Goal: Navigation & Orientation: Find specific page/section

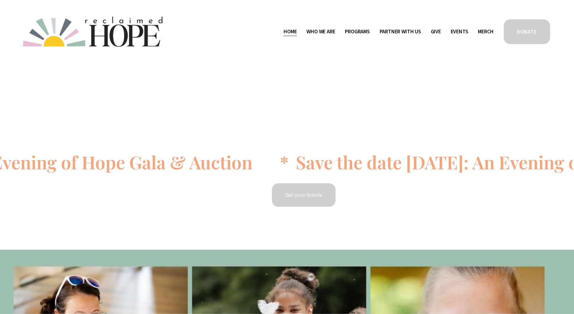
click at [414, 33] on span "Partner With Us" at bounding box center [400, 31] width 41 height 9
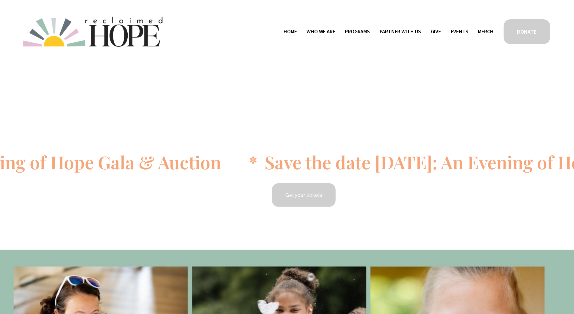
click at [409, 32] on span "Partner With Us" at bounding box center [400, 31] width 41 height 9
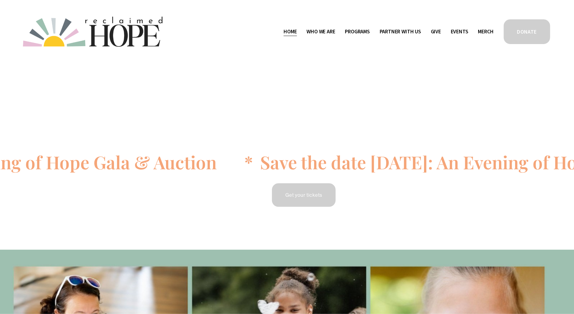
click at [0, 0] on link "Program Partners" at bounding box center [0, 0] width 0 height 0
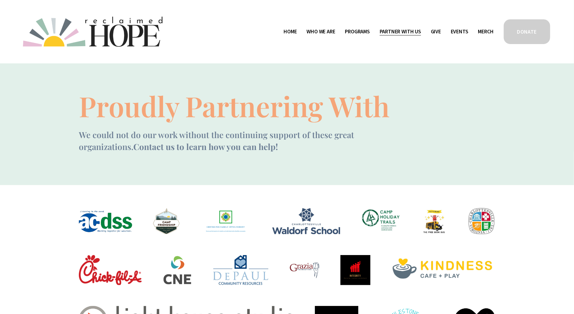
click at [0, 0] on span "Mission Partners" at bounding box center [0, 0] width 0 height 0
